Goal: Task Accomplishment & Management: Use online tool/utility

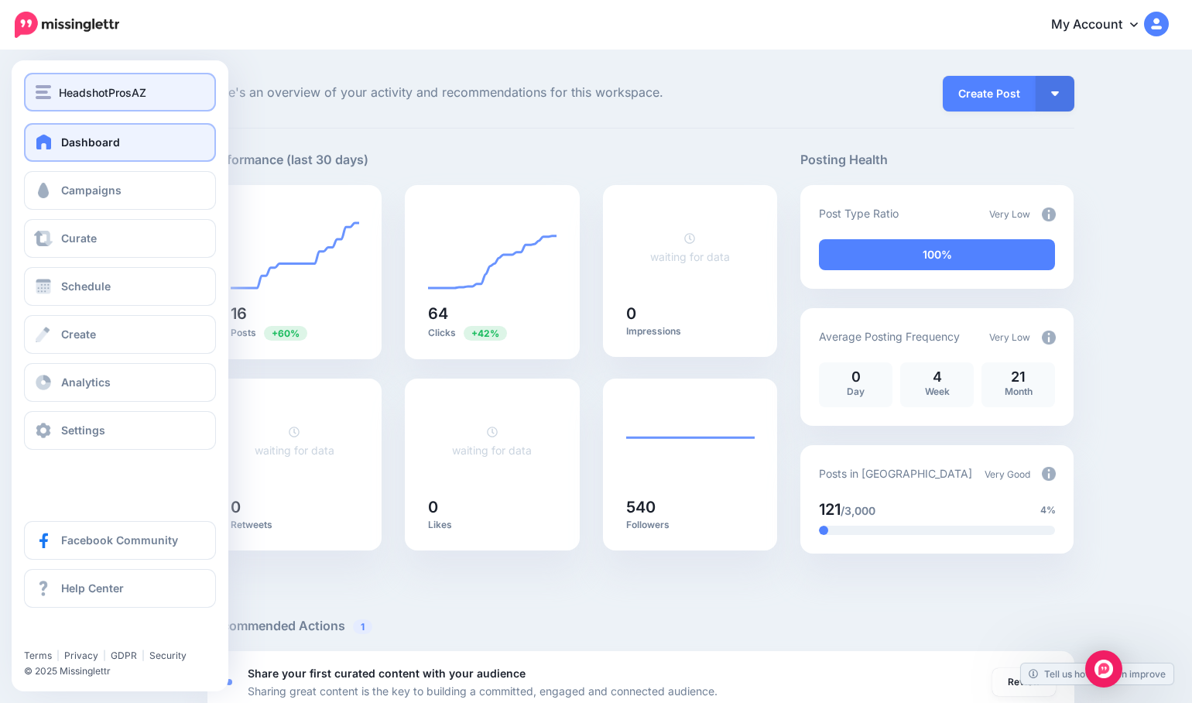
click at [80, 93] on span "HeadshotProsAZ" at bounding box center [102, 93] width 87 height 18
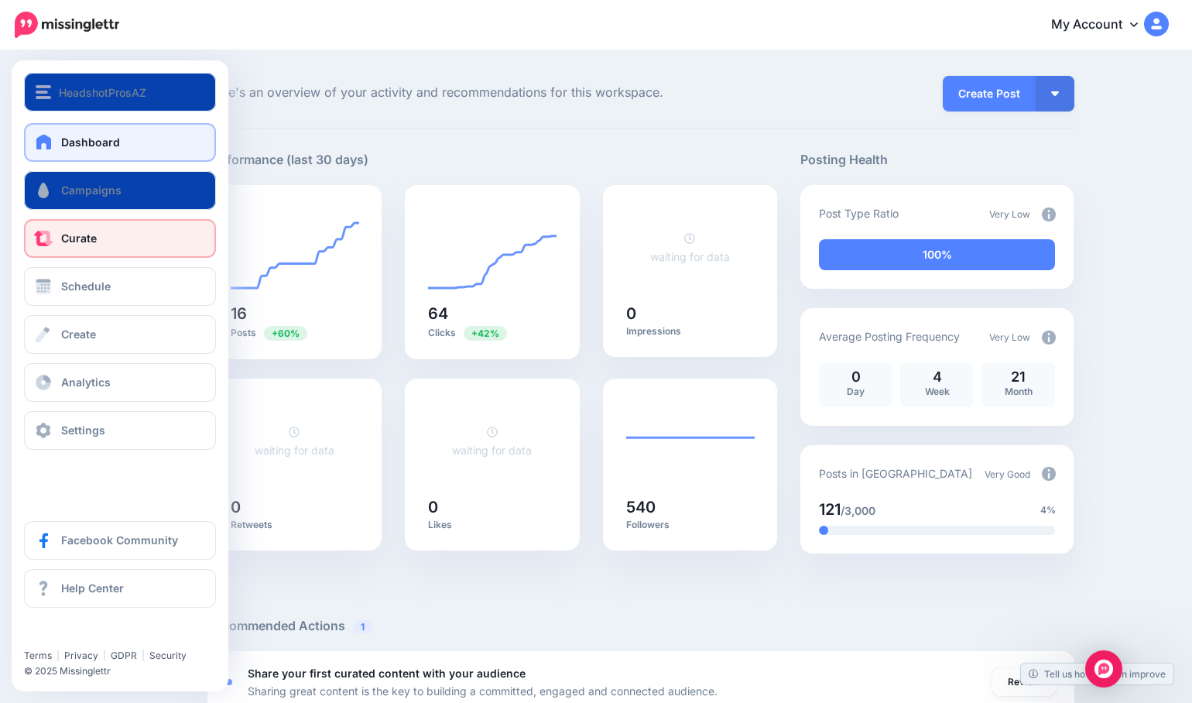
click at [102, 241] on link "Curate" at bounding box center [120, 238] width 192 height 39
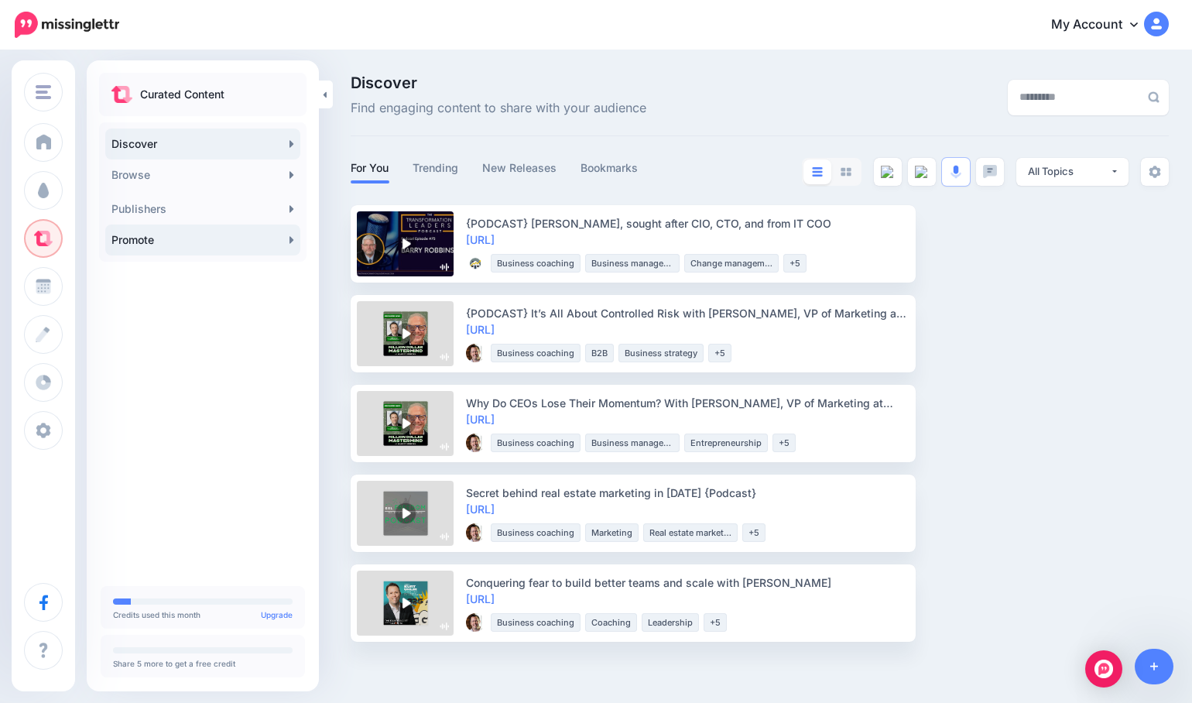
click at [121, 240] on link "Promote" at bounding box center [202, 239] width 195 height 31
